Goal: Information Seeking & Learning: Compare options

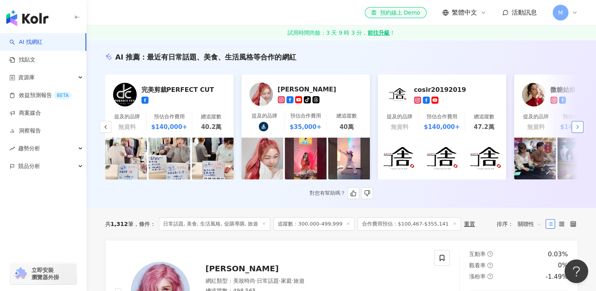
click at [577, 130] on icon "button" at bounding box center [577, 127] width 6 height 6
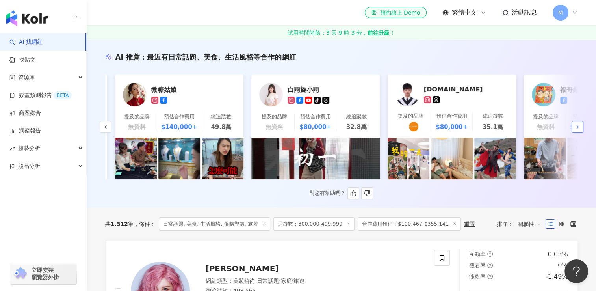
scroll to position [0, 409]
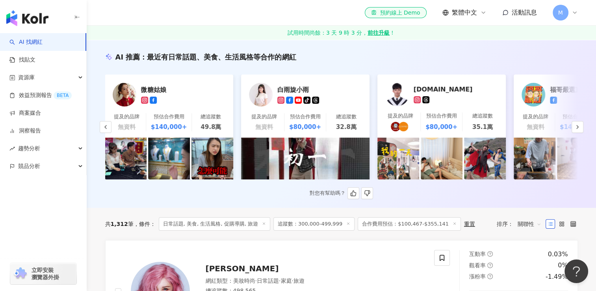
click at [180, 117] on div "預估合作費用" at bounding box center [169, 116] width 31 height 7
click at [260, 100] on img at bounding box center [261, 95] width 24 height 24
click at [575, 130] on icon "button" at bounding box center [577, 127] width 6 height 6
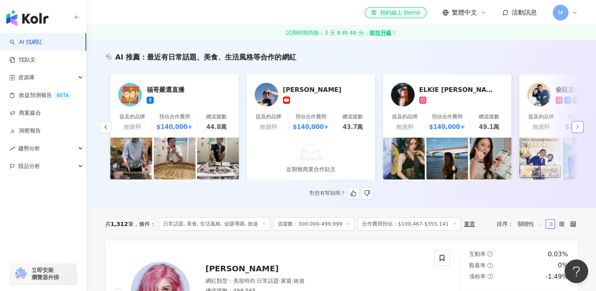
scroll to position [0, 818]
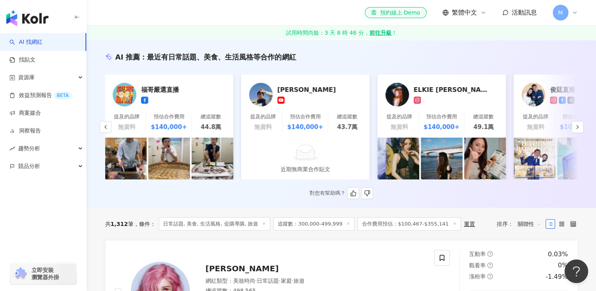
click at [444, 117] on div "預估合作費用" at bounding box center [441, 116] width 31 height 7
click at [577, 130] on icon "button" at bounding box center [577, 127] width 6 height 6
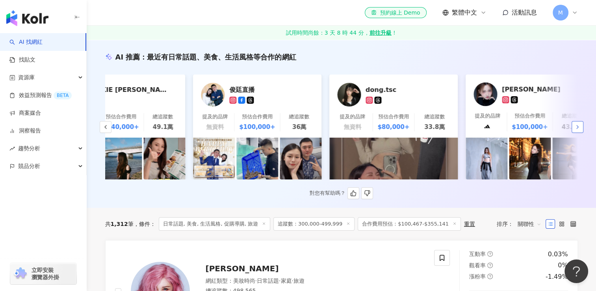
scroll to position [0, 1179]
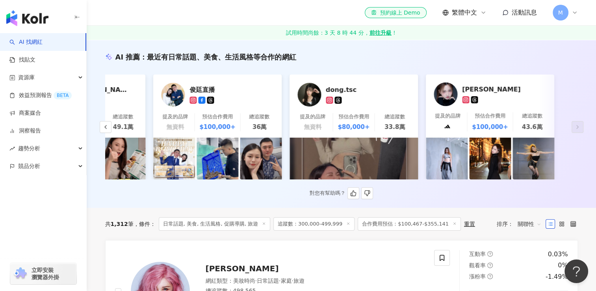
click at [345, 92] on div "dong.tsc" at bounding box center [365, 89] width 79 height 8
click at [500, 111] on link "Anita 提及的品牌 預估合作費用 $100,000+ 總追蹤數 43.6萬" at bounding box center [490, 105] width 128 height 63
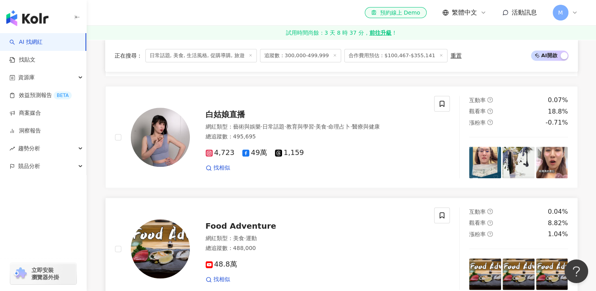
scroll to position [827, 0]
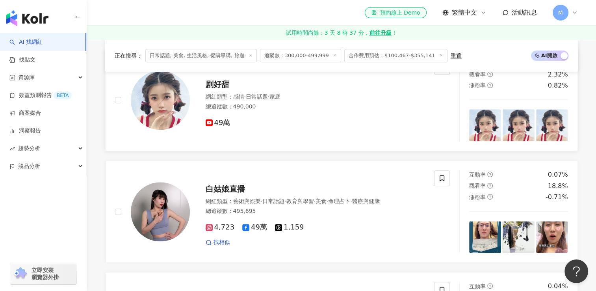
click at [173, 106] on img at bounding box center [160, 100] width 59 height 59
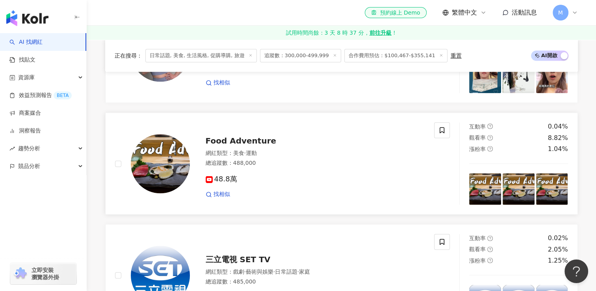
scroll to position [1024, 0]
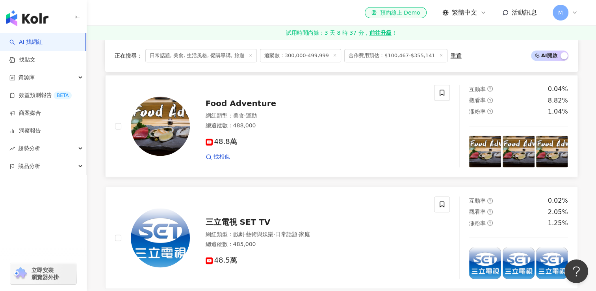
click at [254, 105] on span "Food Adventure" at bounding box center [241, 102] width 71 height 9
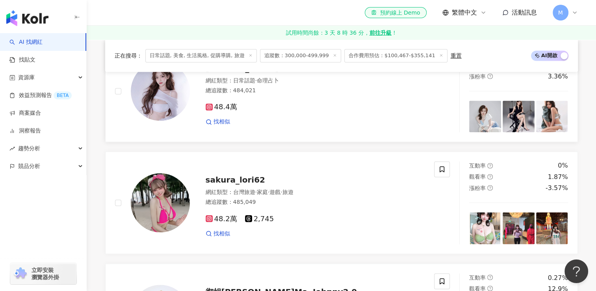
scroll to position [1300, 0]
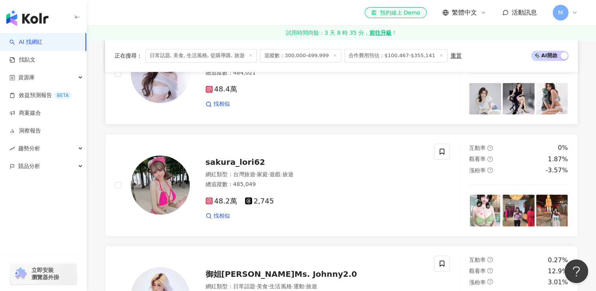
click at [183, 88] on img at bounding box center [160, 73] width 59 height 59
click at [232, 167] on span "sakura_lori62" at bounding box center [235, 161] width 59 height 9
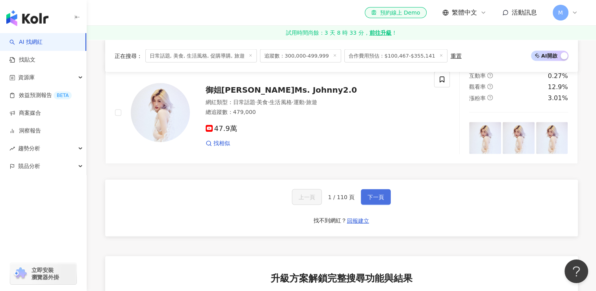
scroll to position [1497, 0]
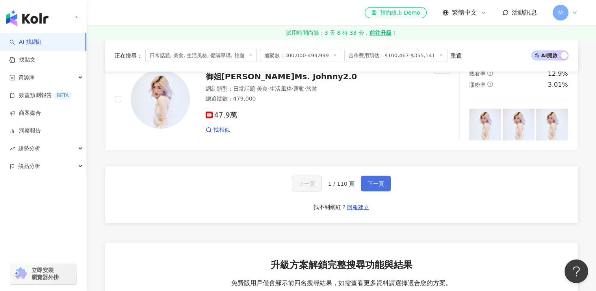
click at [385, 189] on button "下一頁" at bounding box center [376, 184] width 30 height 16
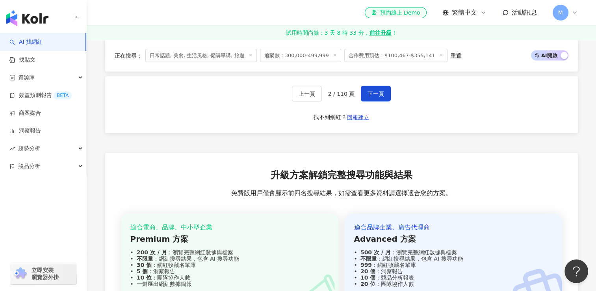
scroll to position [1577, 0]
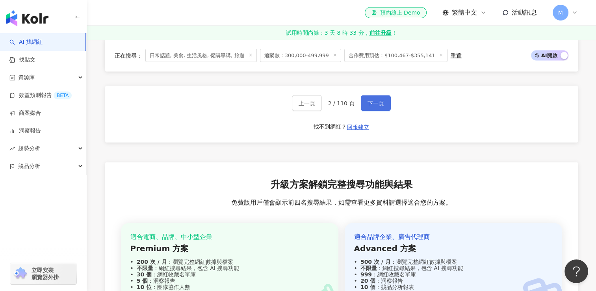
click at [376, 106] on span "下一頁" at bounding box center [376, 103] width 17 height 6
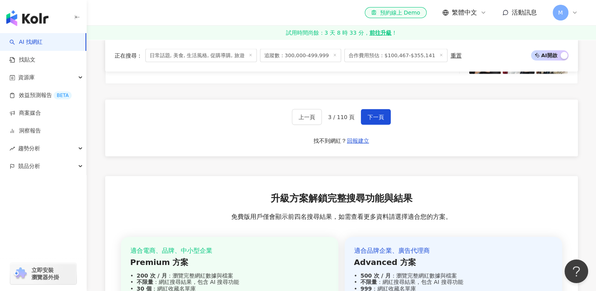
scroll to position [1605, 0]
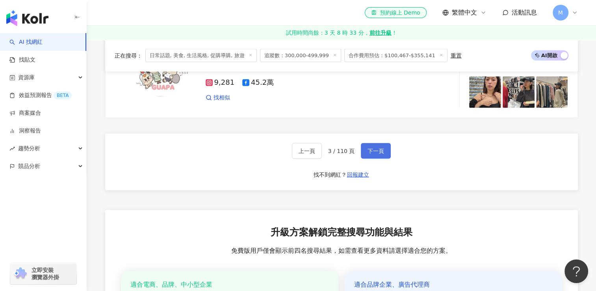
click at [381, 150] on button "下一頁" at bounding box center [376, 151] width 30 height 16
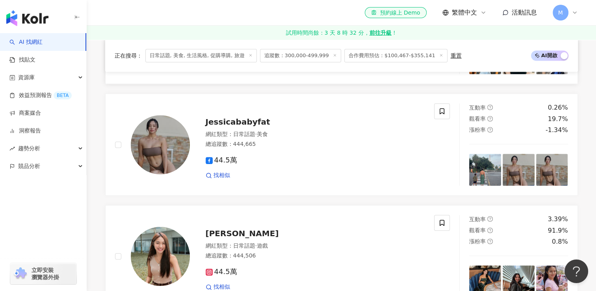
scroll to position [829, 0]
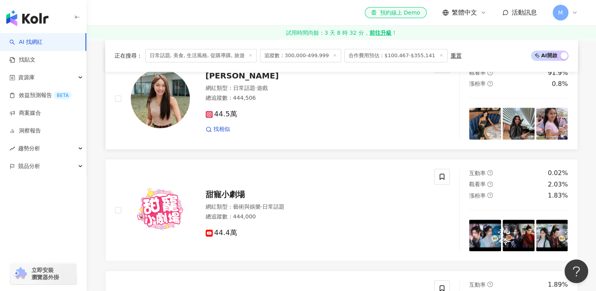
click at [168, 100] on img at bounding box center [160, 98] width 59 height 59
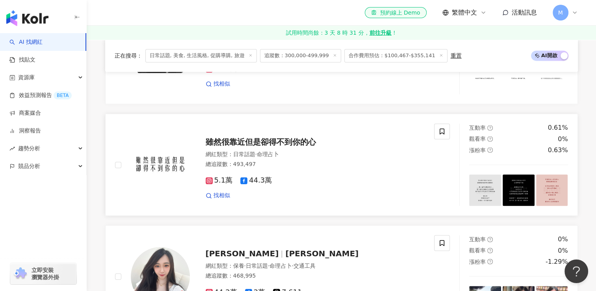
scroll to position [1183, 0]
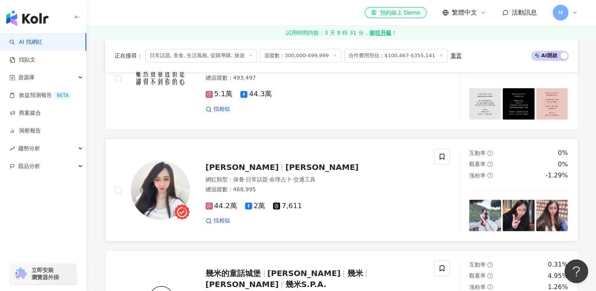
click at [285, 170] on span "Liuyun Ping" at bounding box center [321, 166] width 73 height 9
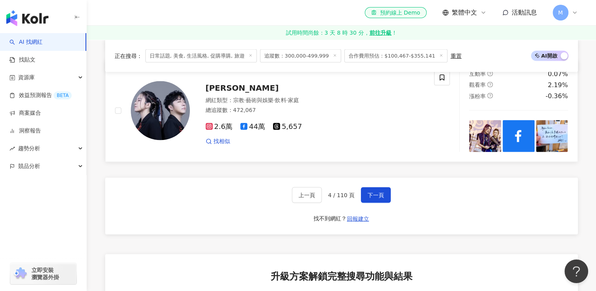
scroll to position [1499, 0]
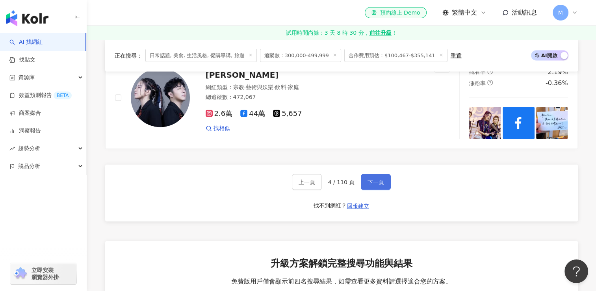
click at [375, 190] on button "下一頁" at bounding box center [376, 182] width 30 height 16
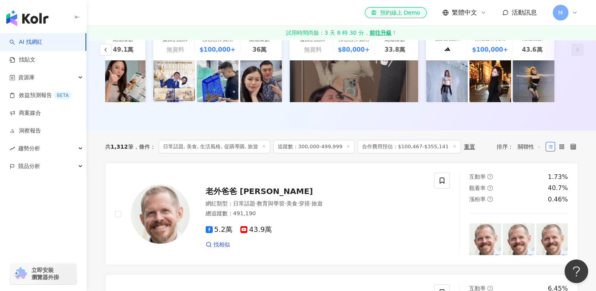
scroll to position [199, 0]
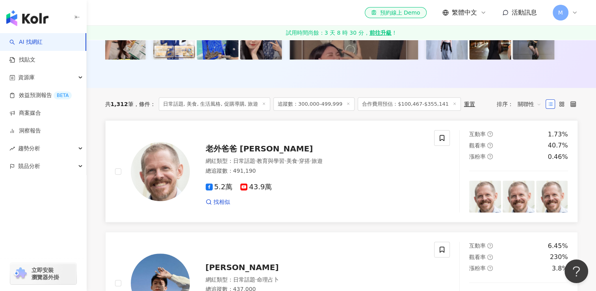
click at [263, 153] on span "老外爸爸 [PERSON_NAME]" at bounding box center [260, 148] width 108 height 9
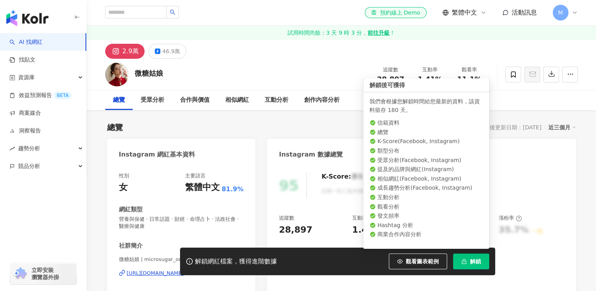
click at [472, 261] on span "解鎖" at bounding box center [475, 261] width 11 height 6
click at [472, 263] on span "解鎖" at bounding box center [475, 261] width 11 height 6
click at [476, 263] on span "解鎖" at bounding box center [475, 261] width 11 height 6
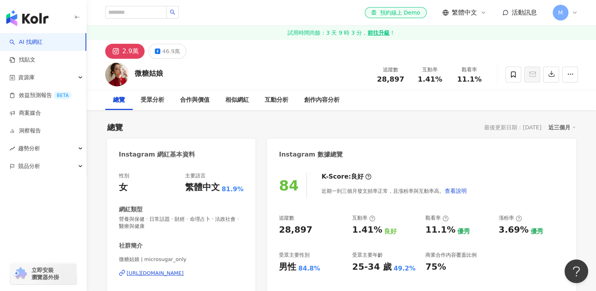
click at [194, 126] on div "總覽 最後更新日期：2025/9/18 近三個月" at bounding box center [341, 127] width 469 height 11
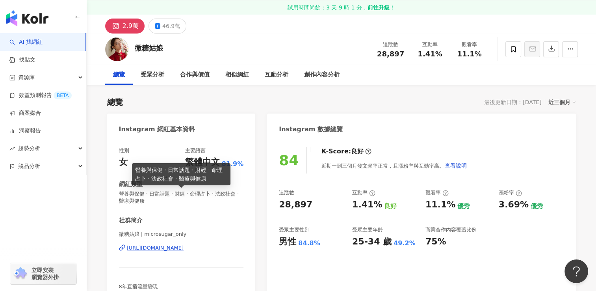
scroll to position [79, 0]
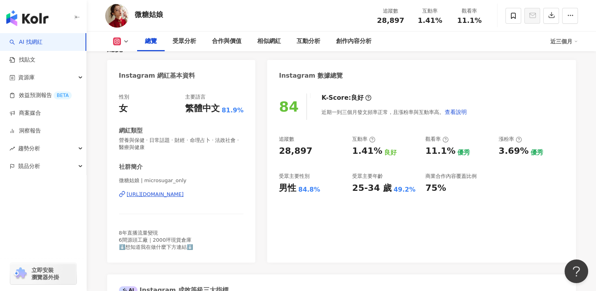
click at [184, 195] on div "https://www.instagram.com/microsugar_only/" at bounding box center [155, 194] width 57 height 7
click at [162, 195] on div "https://www.instagram.com/microsugar_only/" at bounding box center [155, 194] width 57 height 7
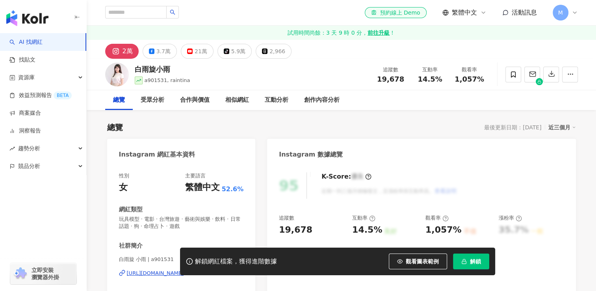
click at [480, 263] on span "解鎖" at bounding box center [475, 261] width 11 height 6
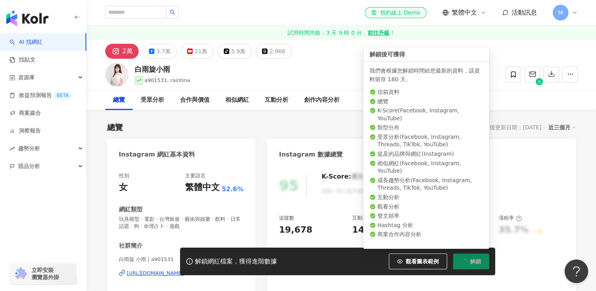
click at [479, 259] on span "解鎖" at bounding box center [475, 261] width 11 height 6
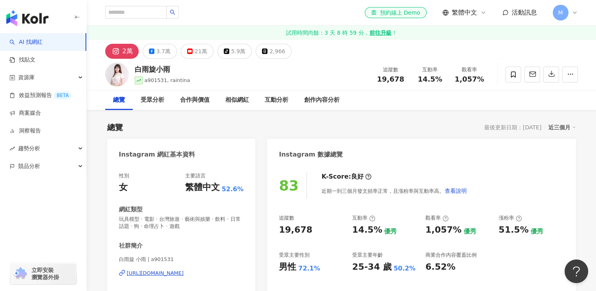
click at [184, 272] on div "https://www.instagram.com/a901531/" at bounding box center [155, 272] width 57 height 7
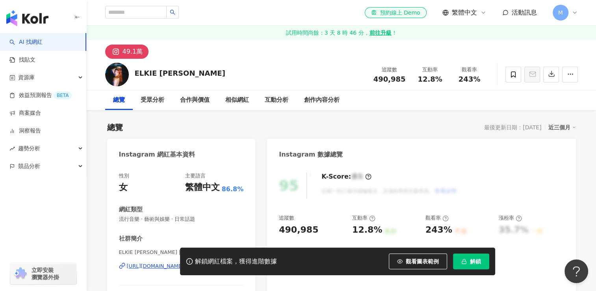
click at [475, 259] on span "解鎖" at bounding box center [475, 261] width 11 height 6
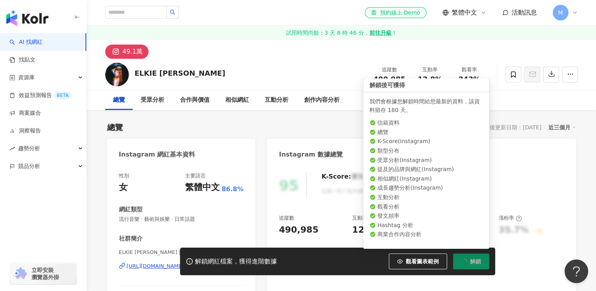
click at [484, 260] on button "解鎖" at bounding box center [471, 261] width 36 height 16
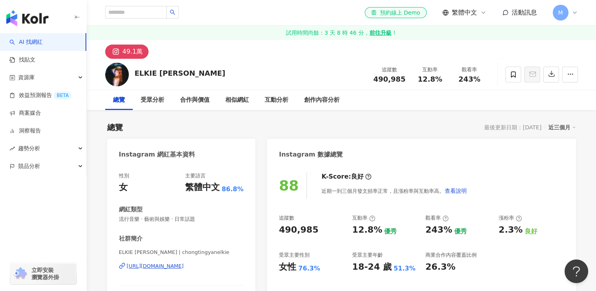
click at [184, 266] on div "https://www.instagram.com/chongtingyanelkie/" at bounding box center [155, 265] width 57 height 7
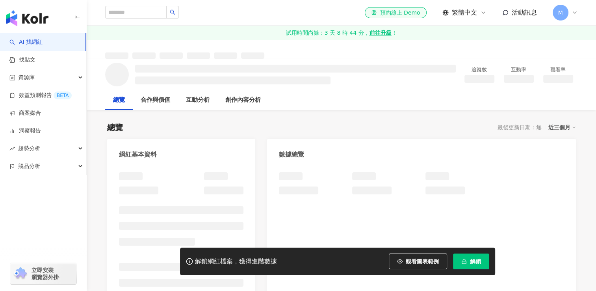
click at [469, 266] on button "解鎖" at bounding box center [471, 261] width 36 height 16
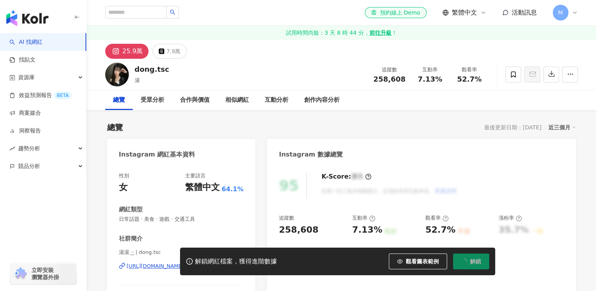
click at [471, 262] on span "解鎖" at bounding box center [475, 261] width 11 height 6
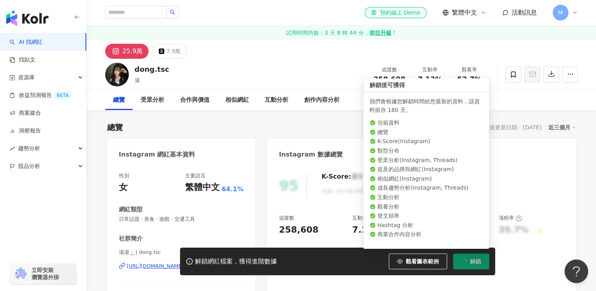
click at [476, 264] on span "解鎖" at bounding box center [475, 261] width 11 height 6
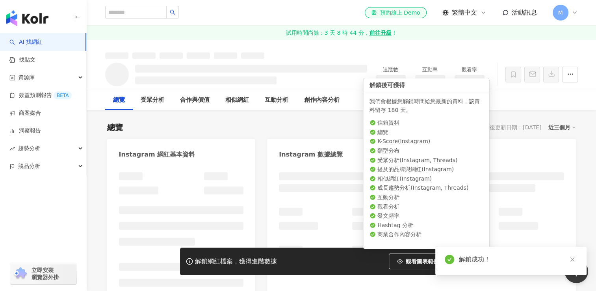
click at [471, 266] on div "解鎖成功！" at bounding box center [510, 261] width 151 height 28
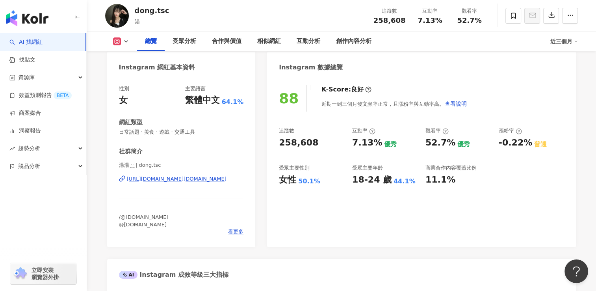
scroll to position [79, 0]
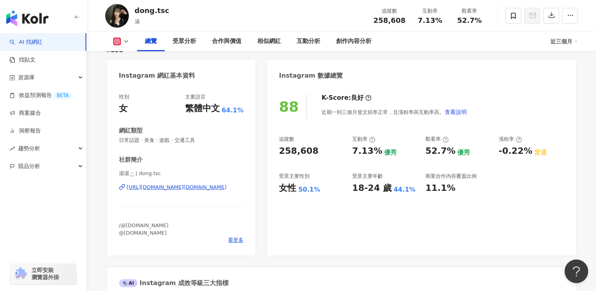
click at [199, 187] on div "https://www.instagram.com/dong.tsc/" at bounding box center [177, 187] width 100 height 7
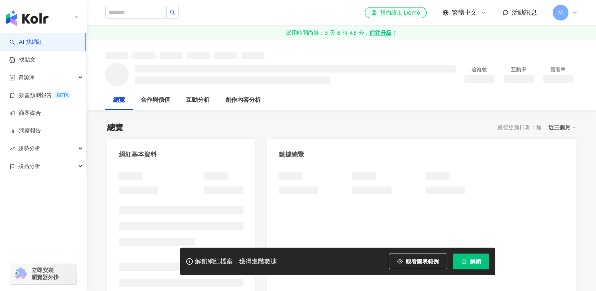
click at [475, 261] on span "解鎖" at bounding box center [475, 261] width 11 height 6
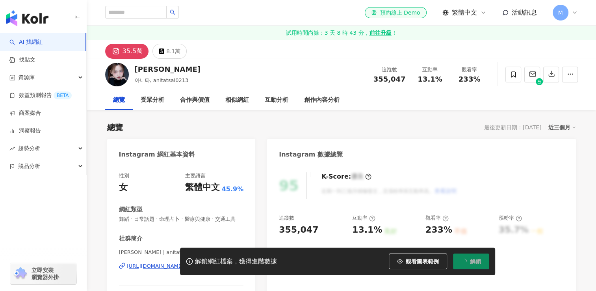
click at [475, 261] on span "解鎖" at bounding box center [475, 261] width 11 height 6
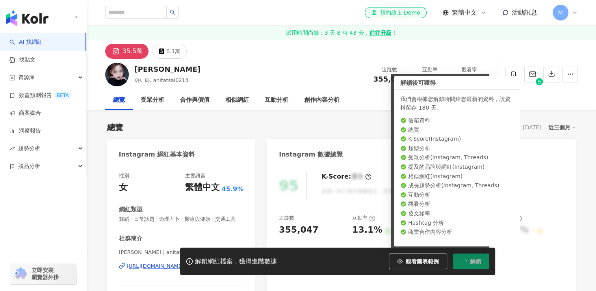
click at [277, 174] on div "95 K-Score : 優良 近期一到三個月積極發文，且漲粉率與互動率高。 查看說明 追蹤數 355,047 互動率 13.1% 良好 觀看率 233% 不…" at bounding box center [421, 252] width 308 height 177
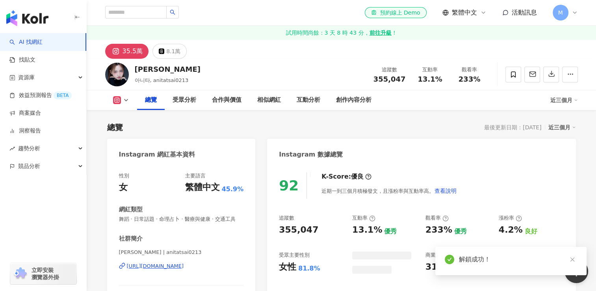
scroll to position [79, 0]
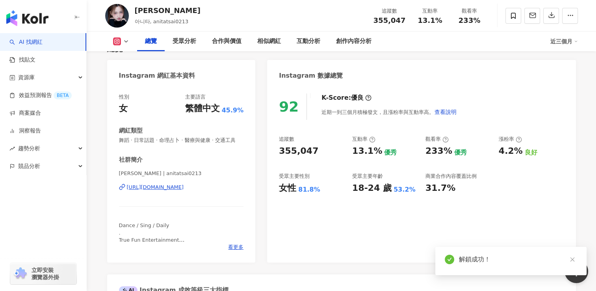
click at [184, 191] on div "[URL][DOMAIN_NAME]" at bounding box center [155, 187] width 57 height 7
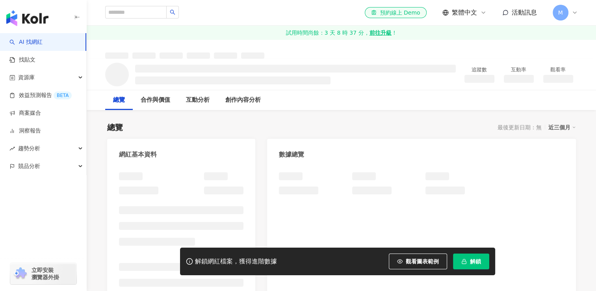
click at [467, 262] on button "解鎖" at bounding box center [471, 261] width 36 height 16
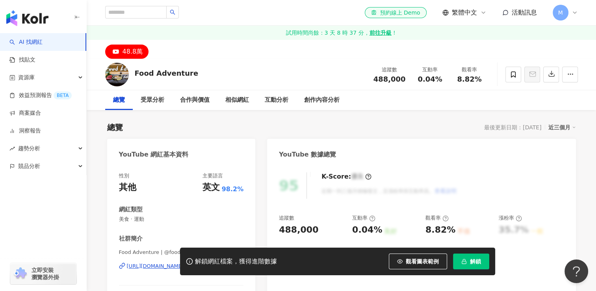
click at [463, 260] on icon "button" at bounding box center [464, 260] width 2 height 2
click at [463, 260] on icon "loading" at bounding box center [464, 261] width 7 height 7
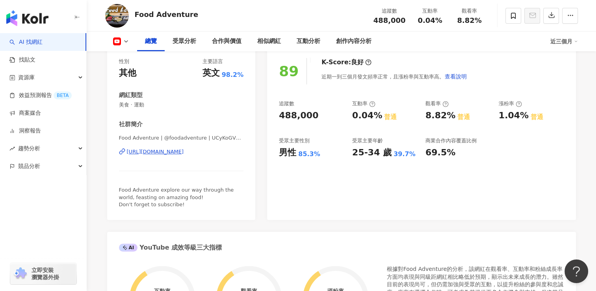
scroll to position [79, 0]
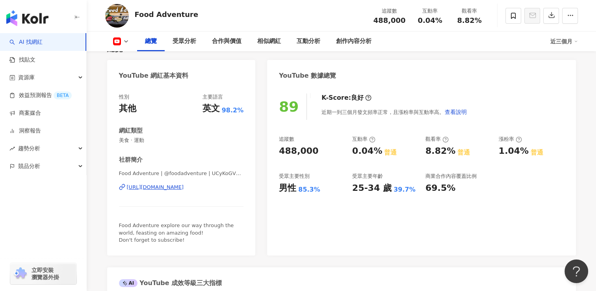
click at [178, 187] on div "[URL][DOMAIN_NAME]" at bounding box center [155, 187] width 57 height 7
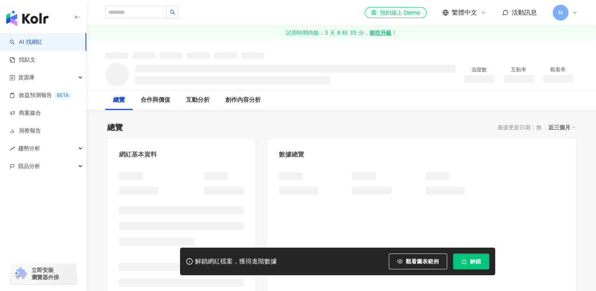
click at [477, 261] on span "解鎖" at bounding box center [475, 261] width 11 height 6
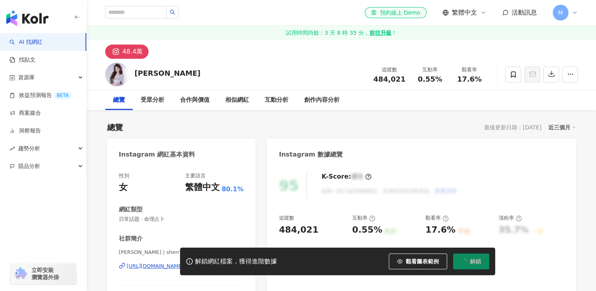
click at [477, 261] on span "解鎖" at bounding box center [475, 261] width 11 height 6
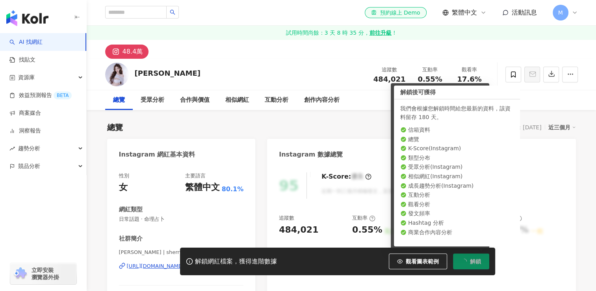
click at [477, 264] on span "解鎖" at bounding box center [475, 261] width 11 height 6
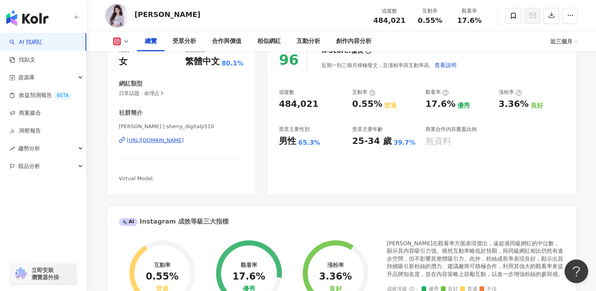
scroll to position [79, 0]
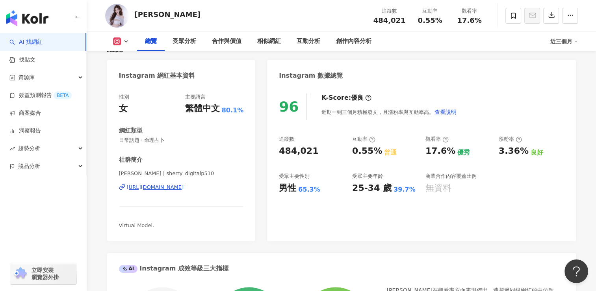
click at [184, 188] on div "[URL][DOMAIN_NAME]" at bounding box center [155, 187] width 57 height 7
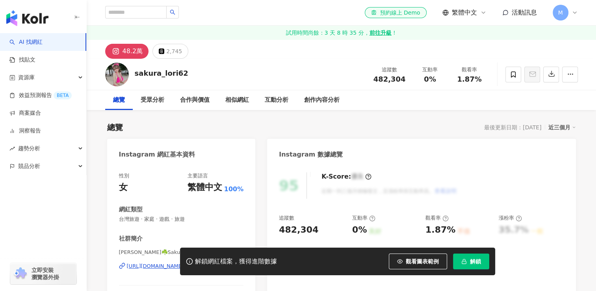
click at [477, 264] on span "解鎖" at bounding box center [475, 261] width 11 height 6
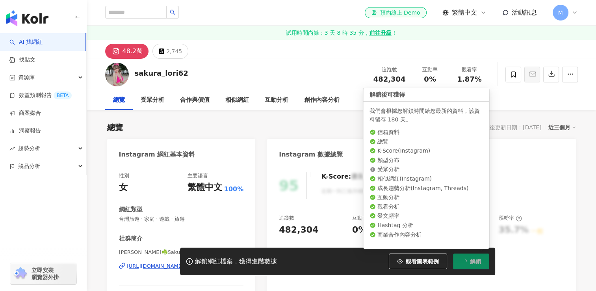
click at [473, 262] on span "解鎖" at bounding box center [475, 261] width 11 height 6
click at [474, 260] on span "解鎖" at bounding box center [475, 261] width 11 height 6
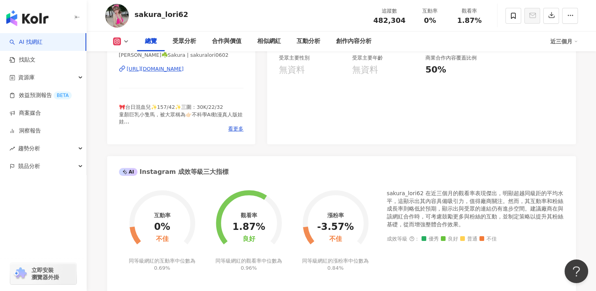
scroll to position [118, 0]
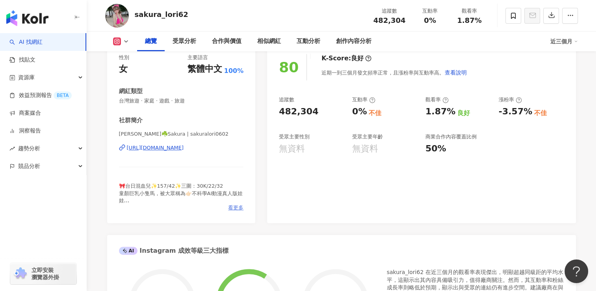
click at [236, 210] on span "看更多" at bounding box center [235, 207] width 15 height 7
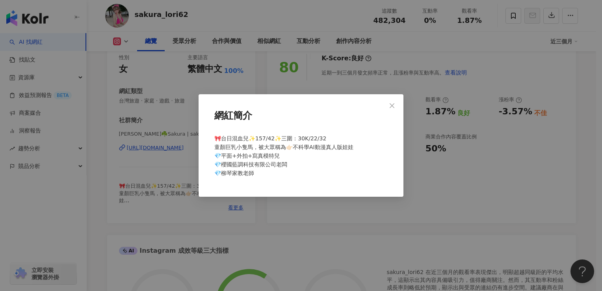
click at [175, 212] on div "網紅簡介 🎀台日混血兒✨157/42✨三圍：30K/22/32 童顏巨乳小隻馬，被大眾稱為👉🏻不科學AI動漫真人版娃娃 💎平面+外拍+寫真模特兒 💎櫻國藍調科…" at bounding box center [301, 145] width 602 height 291
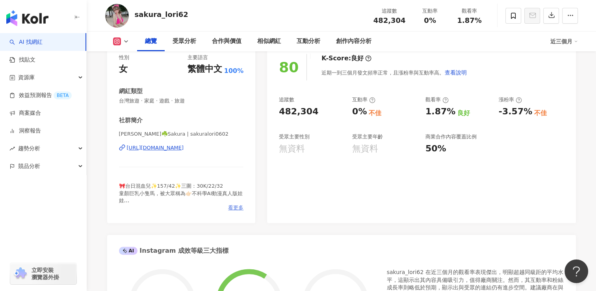
click at [233, 209] on span "看更多" at bounding box center [235, 207] width 15 height 7
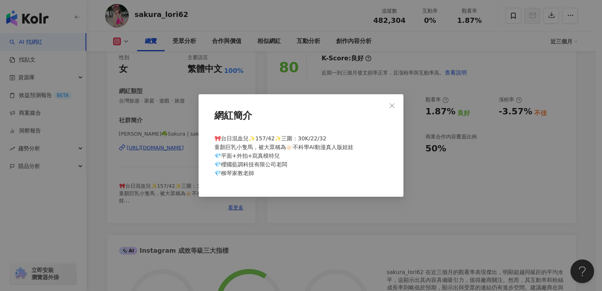
click at [180, 211] on div "網紅簡介 🎀台日混血兒✨157/42✨三圍：30K/22/32 童顏巨乳小隻馬，被大眾稱為👉🏻不科學AI動漫真人版娃娃 💎平面+外拍+寫真模特兒 💎櫻國藍調科…" at bounding box center [301, 145] width 602 height 291
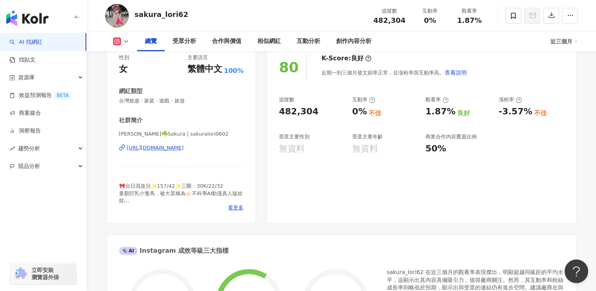
click at [180, 150] on div "[URL][DOMAIN_NAME]" at bounding box center [155, 147] width 57 height 7
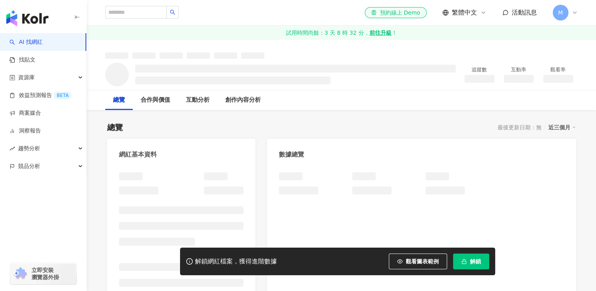
click at [474, 267] on button "解鎖" at bounding box center [471, 261] width 36 height 16
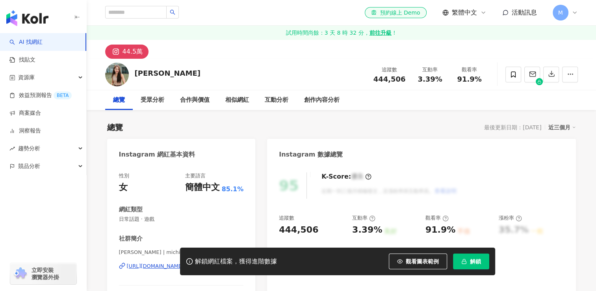
click at [476, 258] on button "解鎖" at bounding box center [471, 261] width 36 height 16
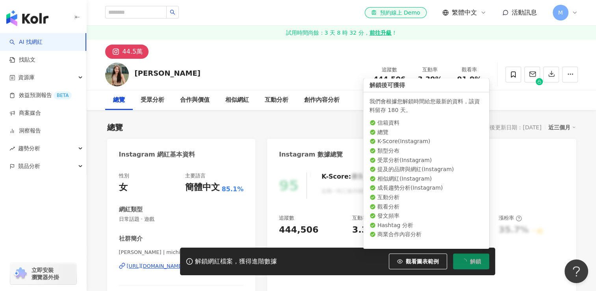
click at [466, 259] on button "解鎖" at bounding box center [471, 261] width 36 height 16
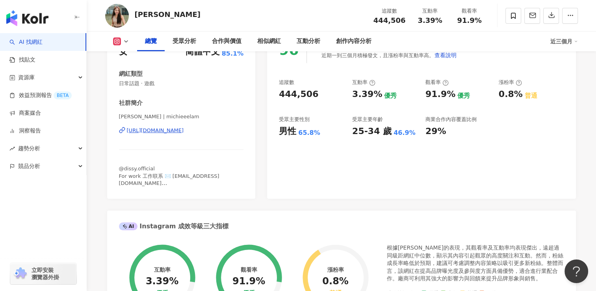
scroll to position [79, 0]
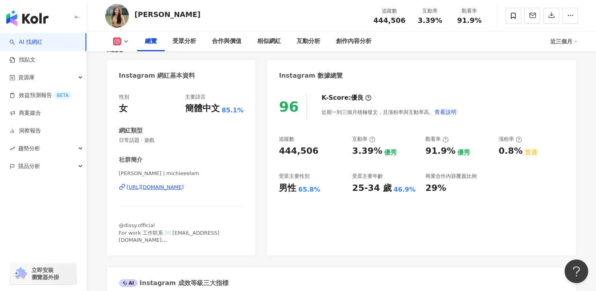
click at [184, 189] on div "https://www.instagram.com/michieeelam/" at bounding box center [155, 187] width 57 height 7
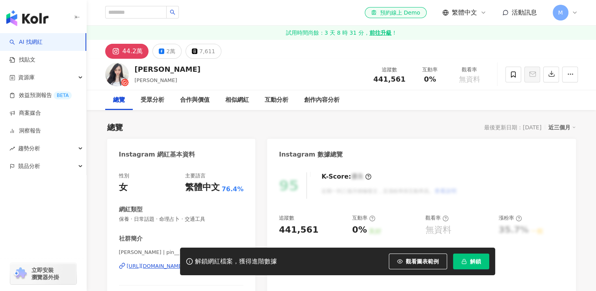
click at [460, 261] on button "解鎖" at bounding box center [471, 261] width 36 height 16
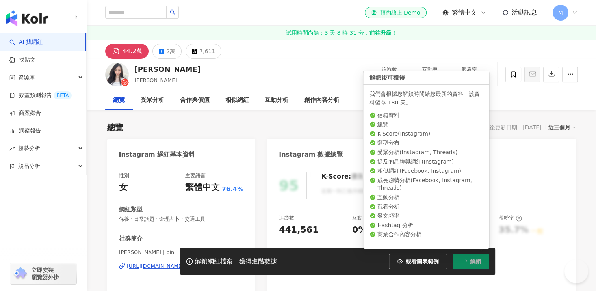
click at [474, 259] on span "解鎖" at bounding box center [475, 261] width 11 height 6
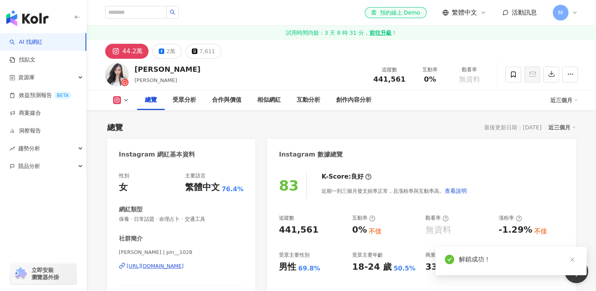
scroll to position [79, 0]
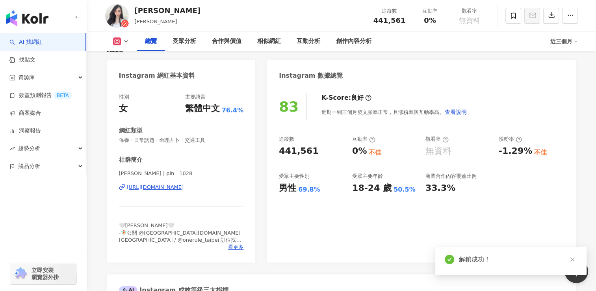
click at [184, 188] on div "https://www.instagram.com/pin__1028/" at bounding box center [155, 187] width 57 height 7
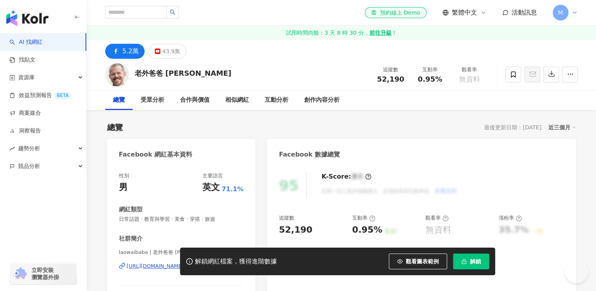
click at [462, 258] on span "button" at bounding box center [464, 261] width 6 height 6
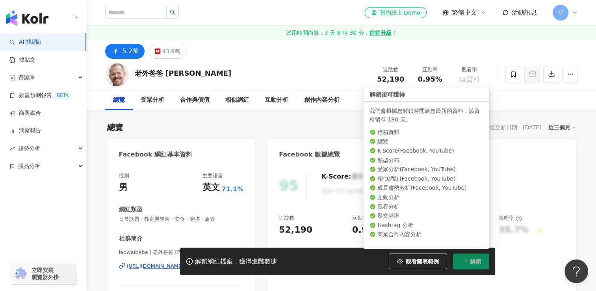
click at [465, 260] on icon "loading" at bounding box center [464, 261] width 6 height 6
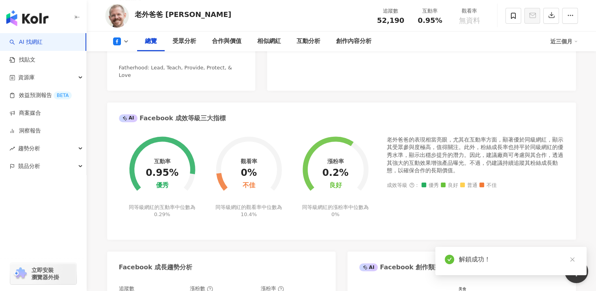
scroll to position [118, 0]
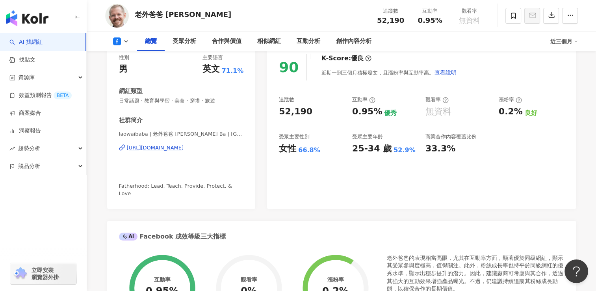
click at [184, 147] on div "[URL][DOMAIN_NAME]" at bounding box center [155, 147] width 57 height 7
click at [171, 149] on div "[URL][DOMAIN_NAME]" at bounding box center [155, 147] width 57 height 7
